Goal: Task Accomplishment & Management: Use online tool/utility

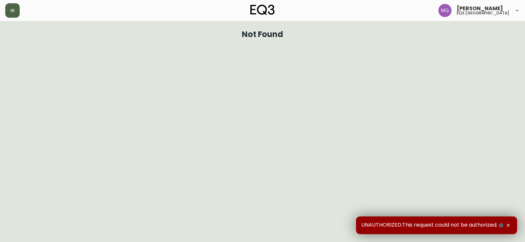
click at [10, 8] on button "button" at bounding box center [12, 10] width 14 height 14
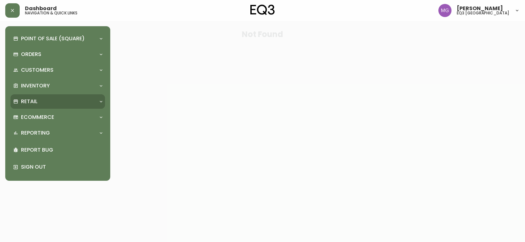
click at [25, 98] on p "Retail" at bounding box center [29, 101] width 16 height 7
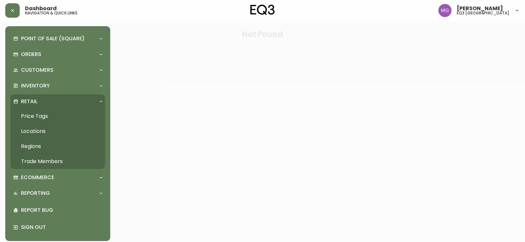
click at [40, 115] on link "Price Tags" at bounding box center [57, 116] width 94 height 15
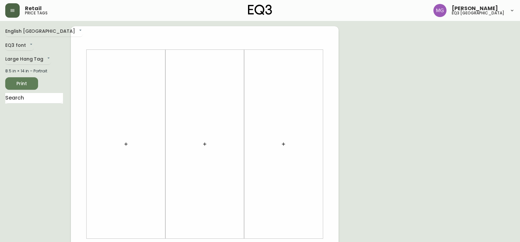
click at [14, 12] on icon "button" at bounding box center [12, 10] width 5 height 5
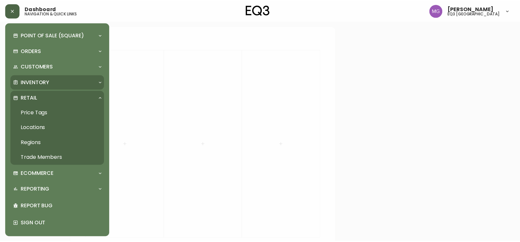
scroll to position [4, 0]
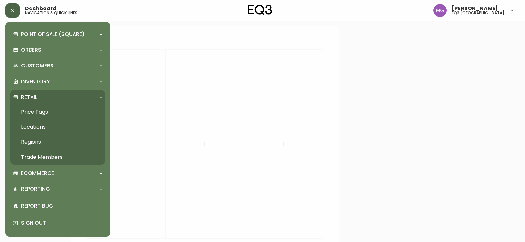
click at [34, 112] on link "Price Tags" at bounding box center [57, 112] width 94 height 15
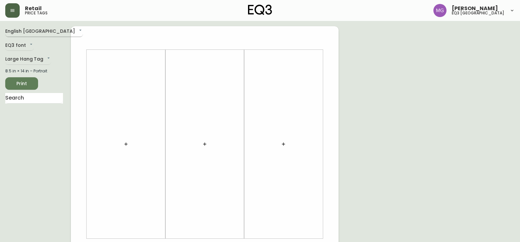
click at [30, 32] on body "Retail price tags [PERSON_NAME] eq3 [GEOGRAPHIC_DATA] English [GEOGRAPHIC_DATA]…" at bounding box center [260, 233] width 520 height 467
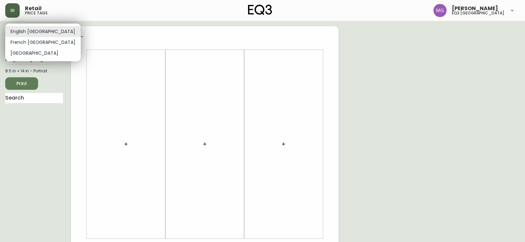
click at [26, 43] on li "French [GEOGRAPHIC_DATA]" at bounding box center [42, 42] width 75 height 11
type input "fr_CA"
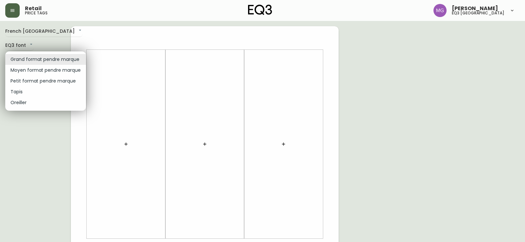
click at [23, 59] on body "Retail price tags [PERSON_NAME] eq3 [GEOGRAPHIC_DATA] [GEOGRAPHIC_DATA] fr_CA E…" at bounding box center [262, 233] width 525 height 467
click at [24, 81] on li "Petit format pendre marque" at bounding box center [45, 81] width 81 height 11
type input "small"
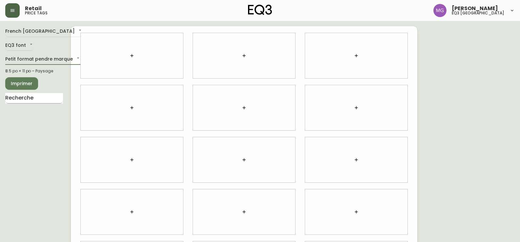
click at [12, 101] on input "text" at bounding box center [34, 98] width 58 height 10
type input ","
type input "MAI"
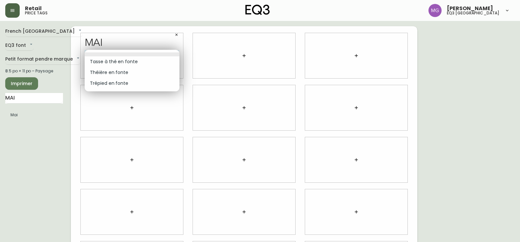
click at [132, 51] on body "Retail price tags [PERSON_NAME] eq3 [GEOGRAPHIC_DATA] [GEOGRAPHIC_DATA] fr_CA E…" at bounding box center [260, 147] width 520 height 294
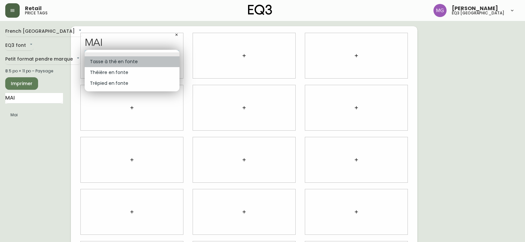
click at [114, 65] on li "Tasse à thé en fonte" at bounding box center [132, 61] width 95 height 11
type input "0"
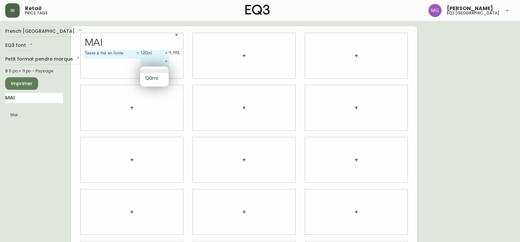
click at [163, 72] on body "Retail price tags [PERSON_NAME] eq3 [GEOGRAPHIC_DATA] [GEOGRAPHIC_DATA] fr_CA E…" at bounding box center [260, 147] width 520 height 294
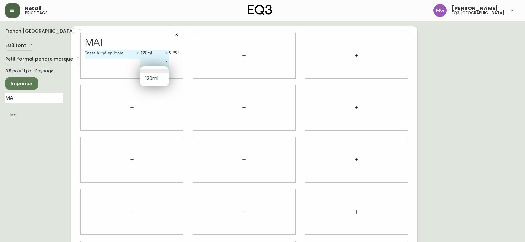
click at [152, 78] on li "120ml" at bounding box center [154, 78] width 29 height 11
type input "0"
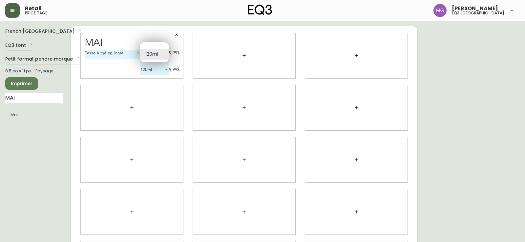
click at [147, 53] on body "Retail price tags [PERSON_NAME] eq3 [GEOGRAPHIC_DATA] [GEOGRAPHIC_DATA] fr_CA E…" at bounding box center [262, 147] width 525 height 294
click at [148, 44] on ul "120ml" at bounding box center [154, 52] width 29 height 20
click at [149, 46] on li at bounding box center [154, 47] width 29 height 4
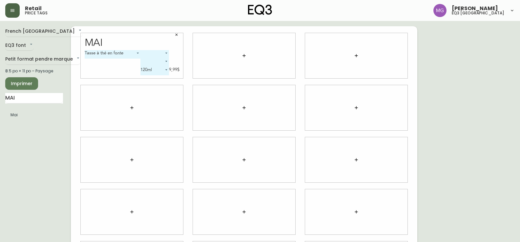
click at [20, 83] on span "Imprimer" at bounding box center [21, 84] width 22 height 8
